Goal: Task Accomplishment & Management: Use online tool/utility

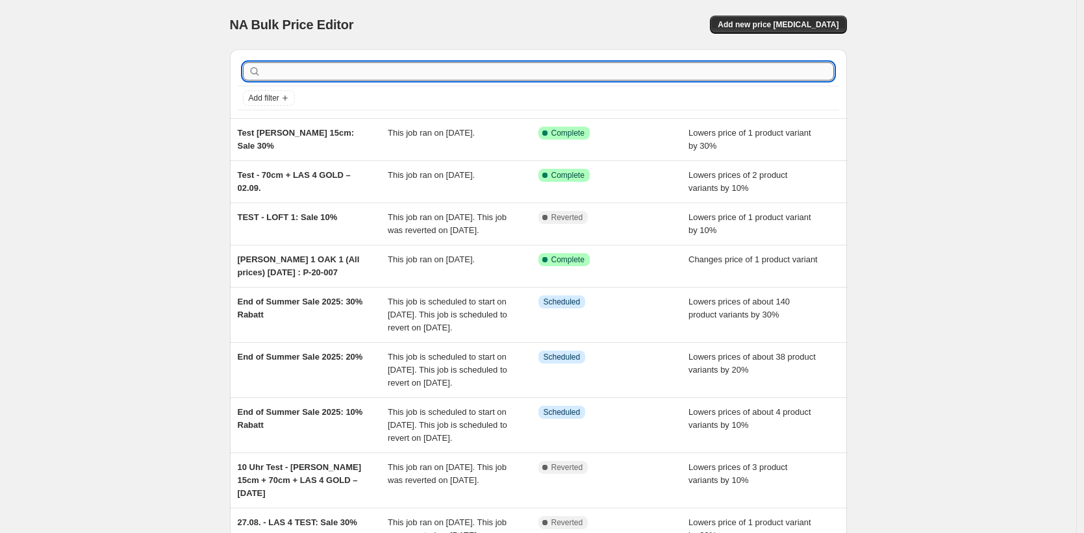
click at [633, 77] on input "text" at bounding box center [549, 71] width 570 height 18
type input "test"
click at [758, 71] on input "text" at bounding box center [549, 71] width 570 height 18
type input "test"
